Goal: Task Accomplishment & Management: Manage account settings

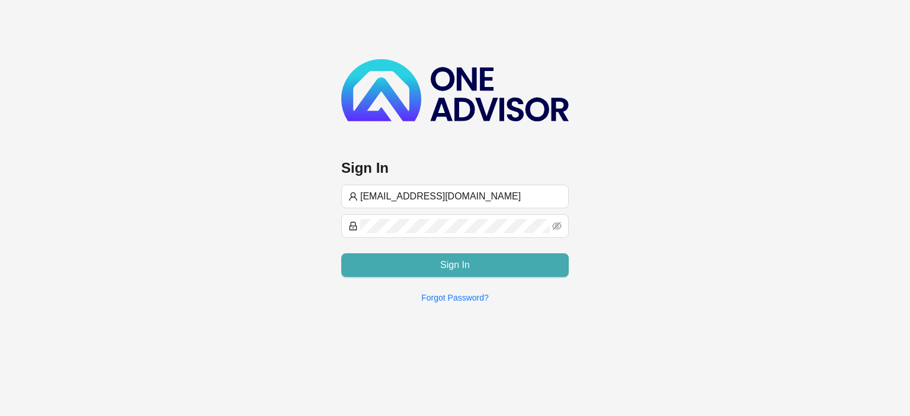
type input "[EMAIL_ADDRESS][DOMAIN_NAME]"
click at [414, 265] on button "Sign In" at bounding box center [455, 266] width 228 height 24
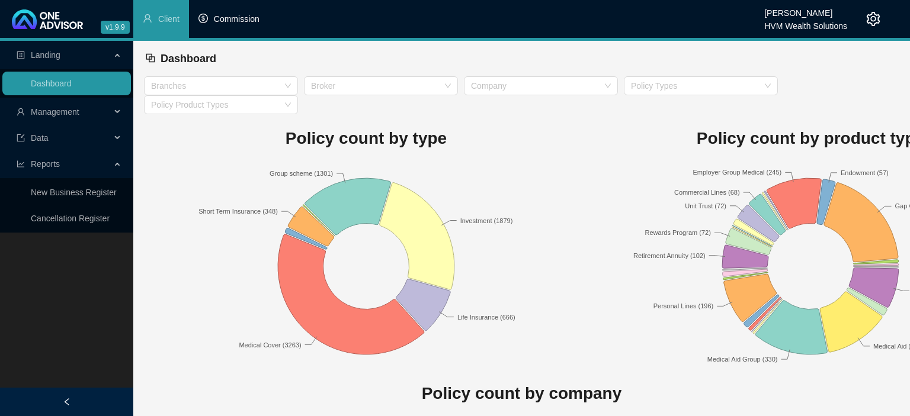
click at [235, 21] on span "Commission" at bounding box center [237, 18] width 46 height 9
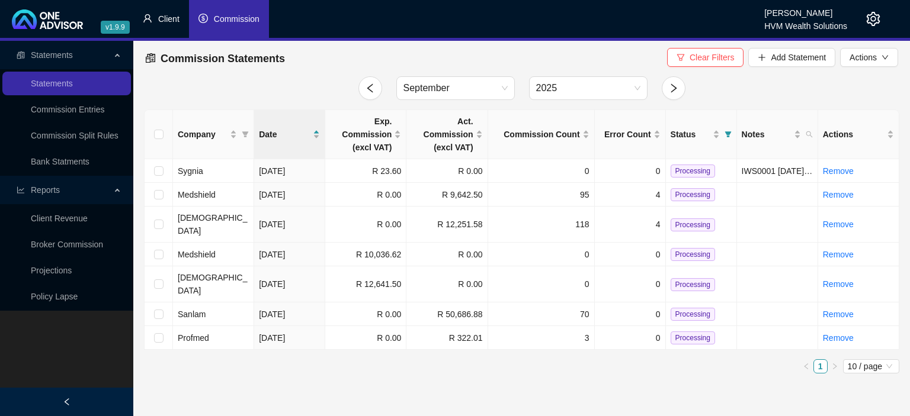
click at [161, 17] on span "Client" at bounding box center [168, 18] width 21 height 9
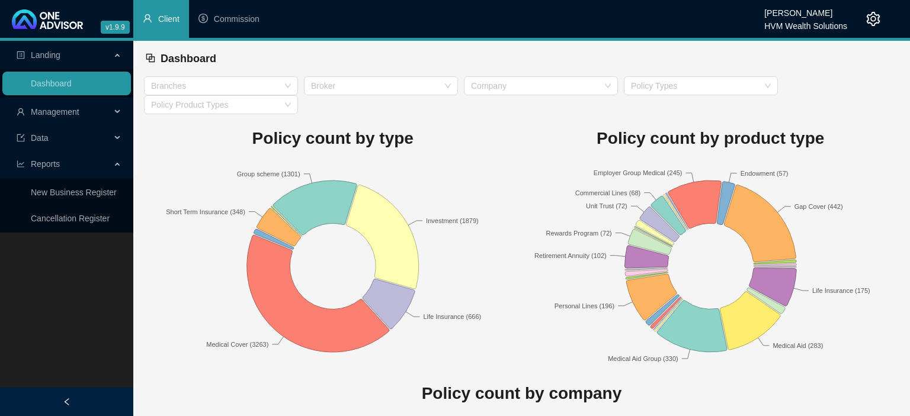
click at [51, 139] on span "Data" at bounding box center [64, 138] width 94 height 24
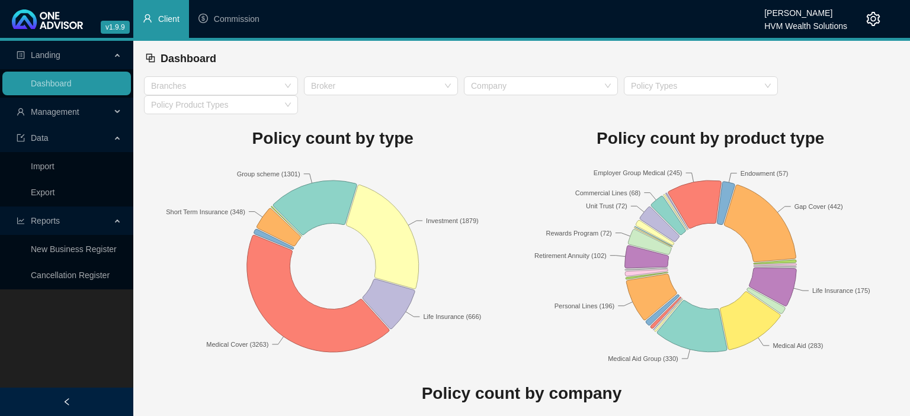
click at [75, 114] on span "Management" at bounding box center [55, 111] width 49 height 9
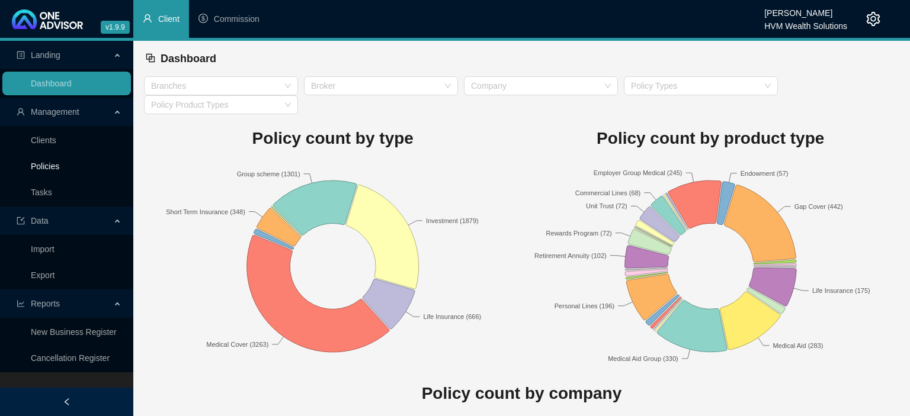
click at [58, 162] on link "Policies" at bounding box center [45, 166] width 28 height 9
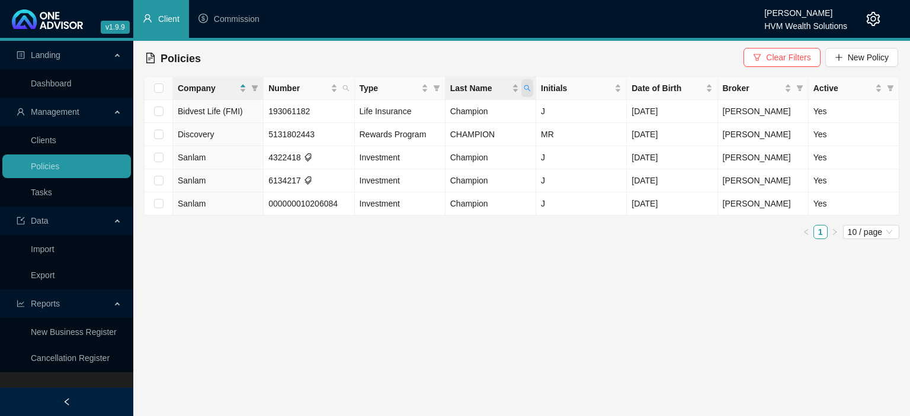
click at [531, 86] on icon "search" at bounding box center [527, 88] width 7 height 7
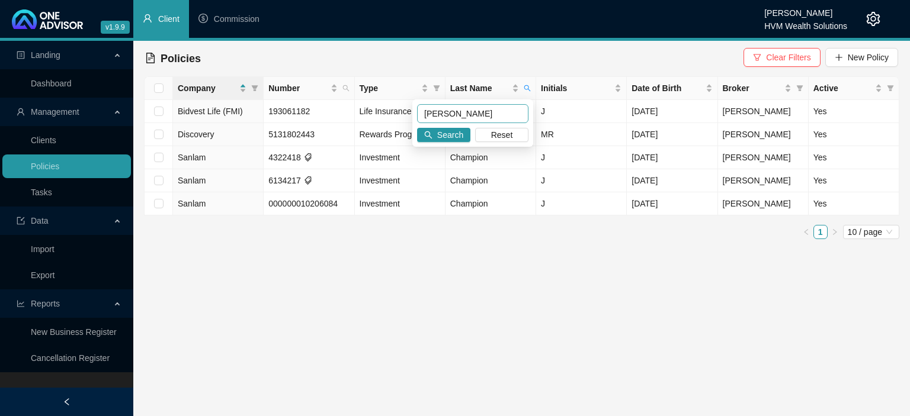
type input "[PERSON_NAME]"
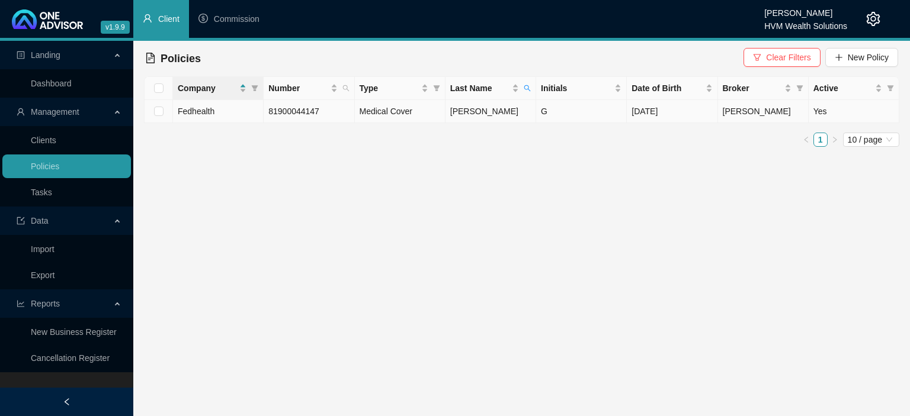
click at [744, 112] on span "[PERSON_NAME]" at bounding box center [757, 111] width 68 height 9
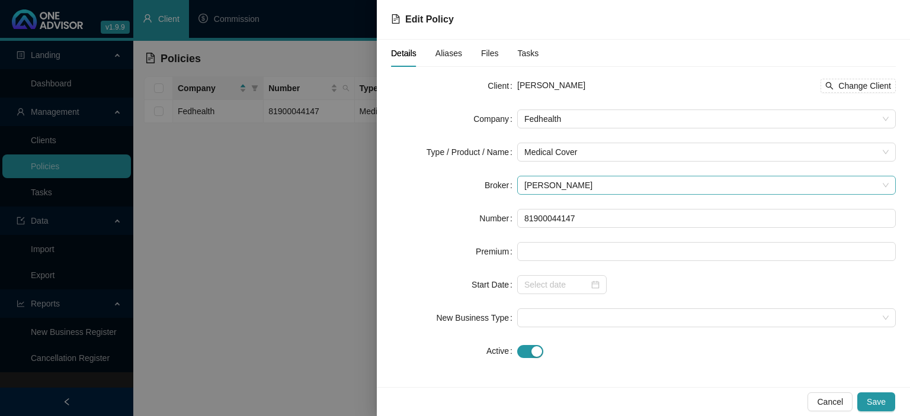
click at [590, 185] on span "[PERSON_NAME]" at bounding box center [706, 186] width 364 height 18
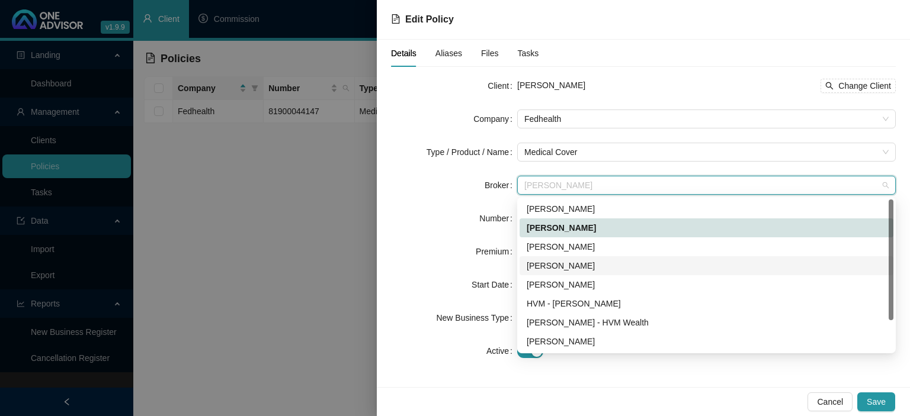
click at [565, 269] on div "[PERSON_NAME]" at bounding box center [707, 265] width 360 height 13
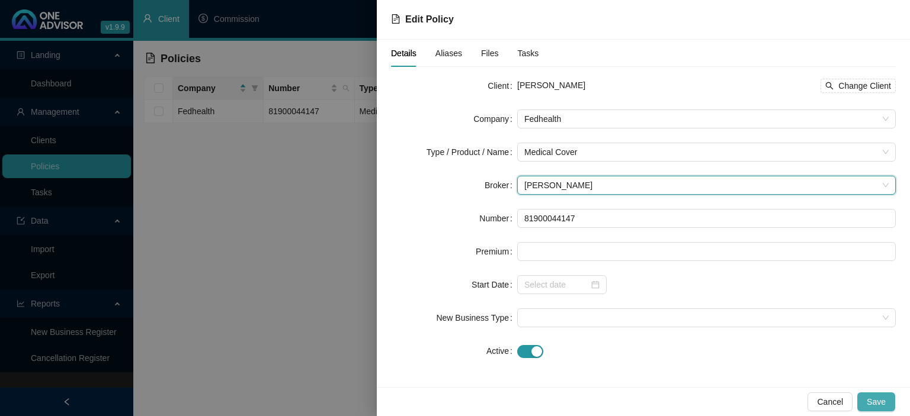
click at [869, 402] on span "Save" at bounding box center [876, 402] width 19 height 13
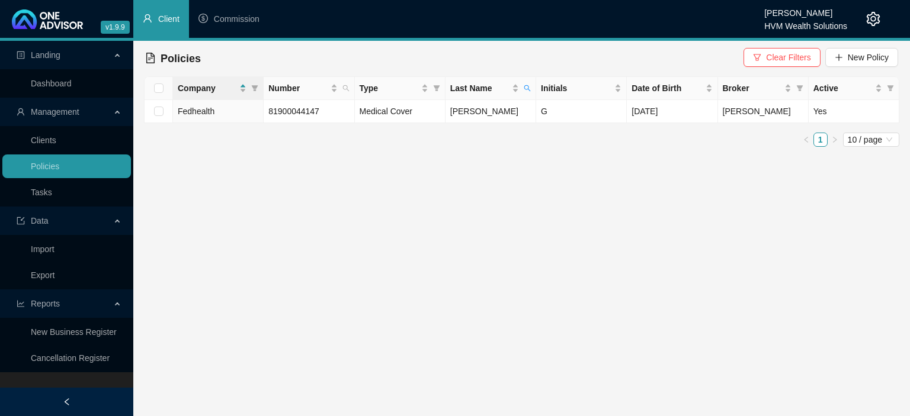
click at [874, 21] on icon "setting" at bounding box center [874, 19] width 14 height 14
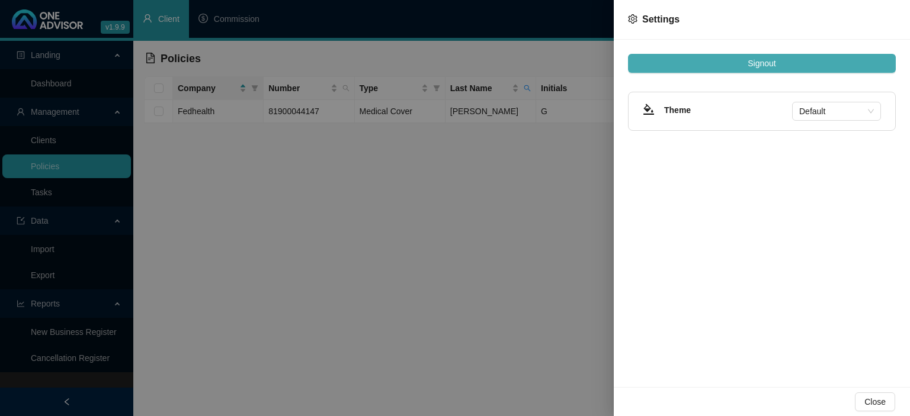
click at [790, 59] on button "Signout" at bounding box center [762, 63] width 268 height 19
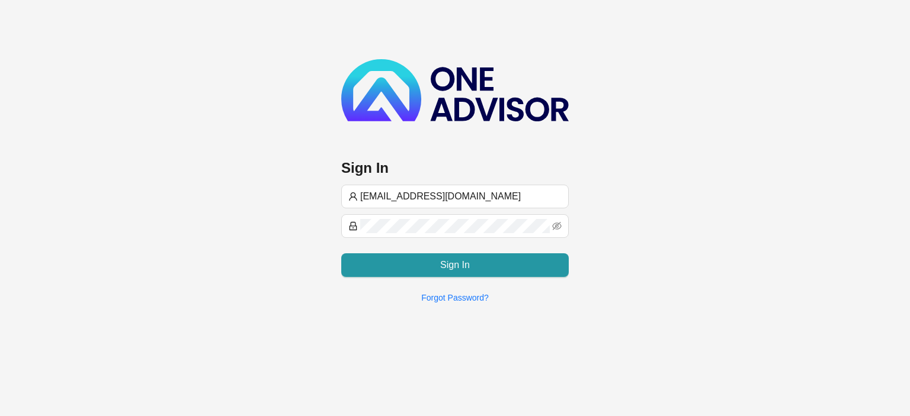
type input "[EMAIL_ADDRESS][DOMAIN_NAME]"
